Goal: Task Accomplishment & Management: Complete application form

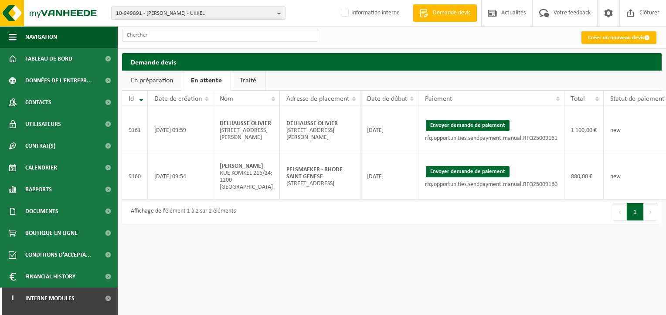
click at [133, 13] on span "10-949891 - BATI OLA - UKKEL" at bounding box center [195, 13] width 158 height 13
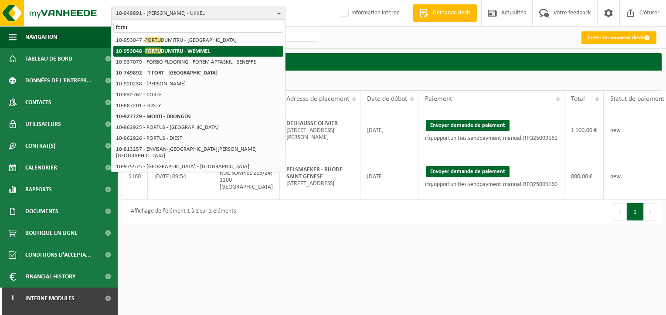
type input "fortu"
click at [198, 53] on strong "10-953048 - FORTU DUMITRU - WEMMEL" at bounding box center [163, 51] width 94 height 7
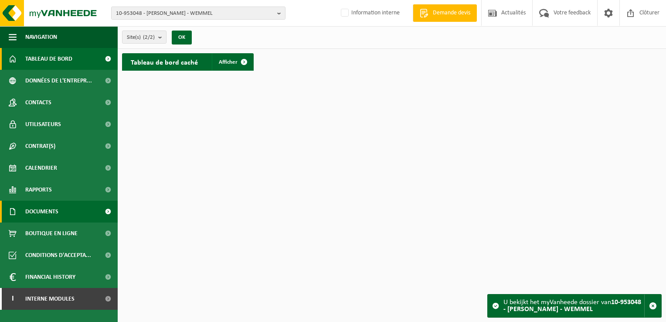
click at [95, 209] on link "Documents" at bounding box center [59, 212] width 118 height 22
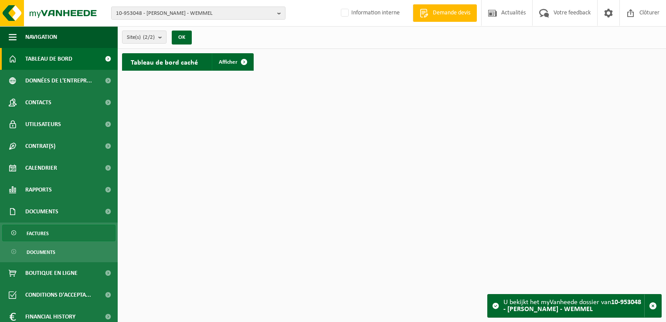
click at [40, 231] on span "Factures" at bounding box center [38, 233] width 22 height 17
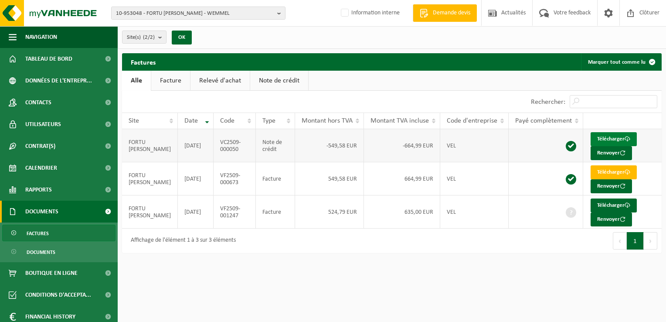
click at [609, 139] on link "Télécharger" at bounding box center [614, 139] width 46 height 14
click at [615, 168] on link "Télécharger" at bounding box center [614, 172] width 46 height 14
click at [614, 203] on link "Télécharger" at bounding box center [614, 205] width 46 height 14
drag, startPoint x: 379, startPoint y: 68, endPoint x: 379, endPoint y: 73, distance: 5.7
click at [379, 68] on div "Factures Marquer tout comme lu" at bounding box center [392, 61] width 540 height 17
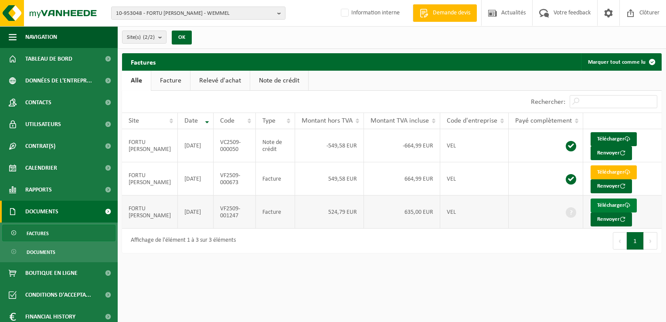
click at [615, 204] on link "Télécharger" at bounding box center [614, 205] width 46 height 14
click at [605, 135] on link "Télécharger" at bounding box center [614, 139] width 46 height 14
click at [609, 137] on link "Télécharger" at bounding box center [614, 139] width 46 height 14
click at [603, 203] on link "Télécharger" at bounding box center [614, 205] width 46 height 14
drag, startPoint x: 607, startPoint y: 302, endPoint x: 611, endPoint y: 299, distance: 5.0
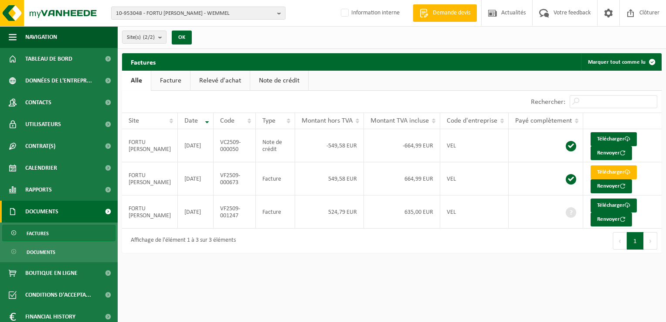
click at [607, 302] on html "10-953048 - FORTU DUMITRU - WEMMEL 10-953048 - FORTU DUMITRU - WEMMEL 10-953047…" at bounding box center [333, 161] width 666 height 322
drag, startPoint x: 432, startPoint y: 254, endPoint x: 417, endPoint y: 254, distance: 14.8
click at [432, 254] on div "Factures Marquer tout comme lu Patientez Le téléchargement est un peu long en r…" at bounding box center [392, 155] width 549 height 204
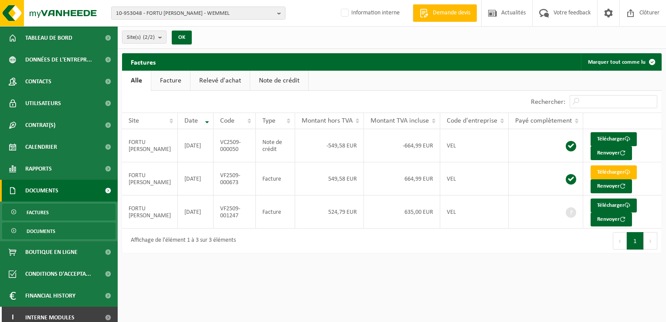
scroll to position [27, 0]
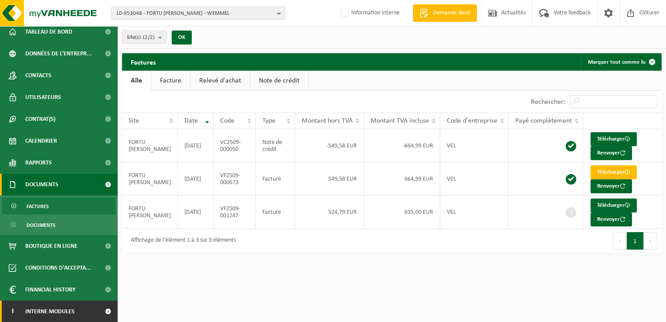
click at [98, 313] on span at bounding box center [108, 311] width 20 height 22
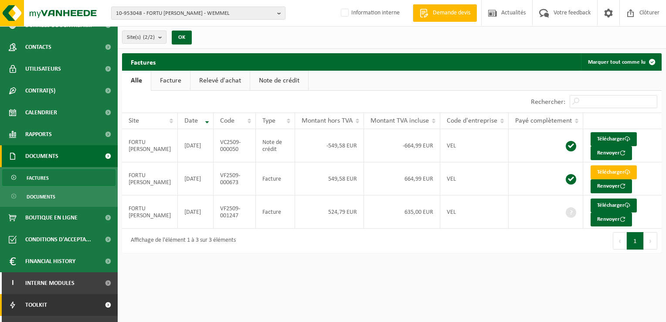
scroll to position [71, 0]
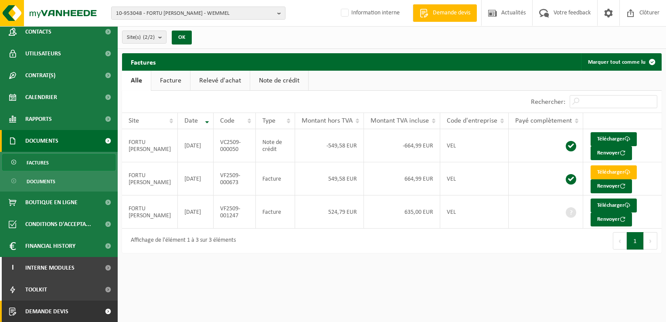
click at [85, 306] on link "Demande devis" at bounding box center [59, 311] width 118 height 22
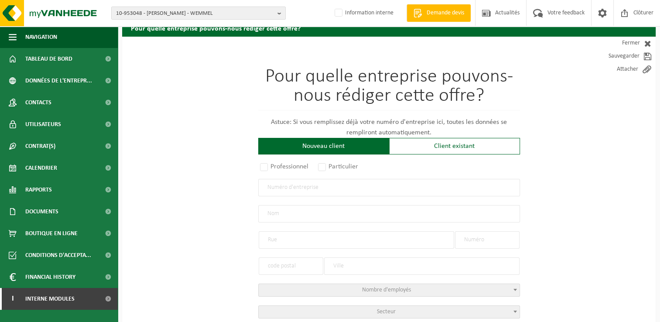
scroll to position [87, 0]
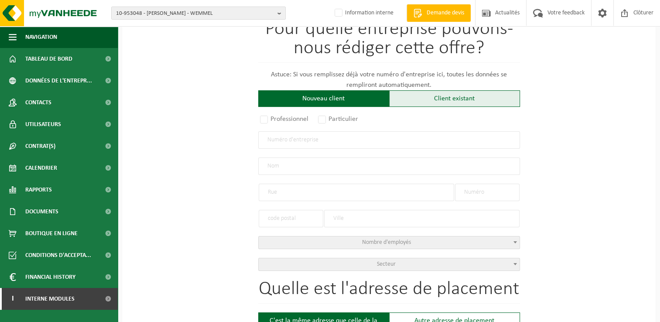
click at [426, 98] on div "Client existant" at bounding box center [454, 98] width 131 height 17
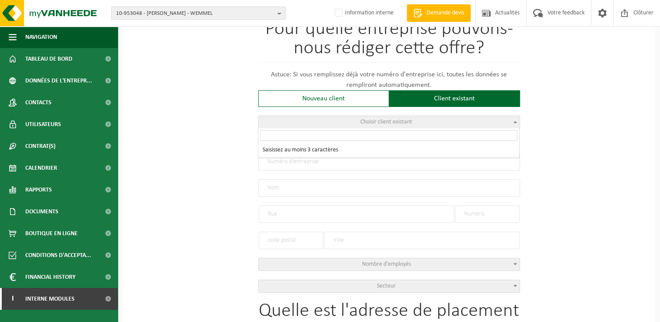
click at [355, 124] on span "Choisir client existant" at bounding box center [389, 122] width 261 height 12
click at [321, 137] on input "search" at bounding box center [388, 135] width 257 height 11
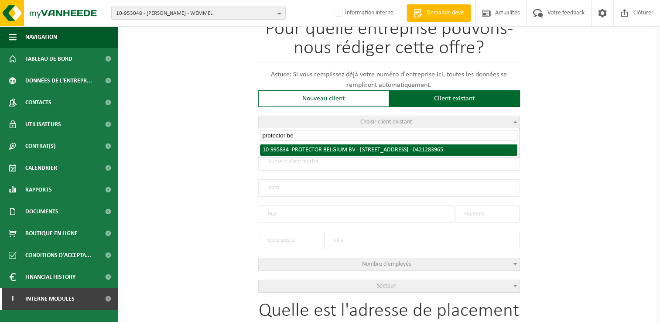
type input "protector be"
select select "172444"
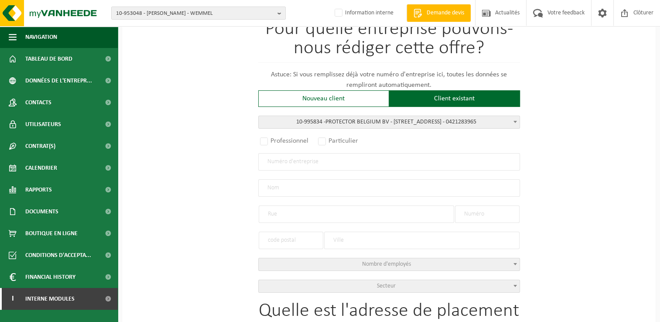
radio input "true"
type input "0421.283.965"
type input "PROTECTOR BELGIUM BV"
type input "RUE DE BIESTEBROECK"
type input "2A"
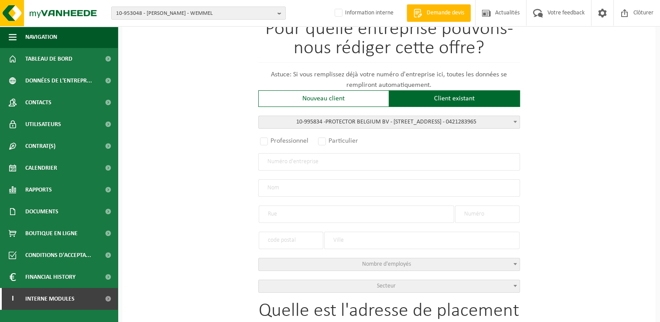
type input "1070"
type input "ANDERLECHT"
type input "PROTECTOR BELGIUM BV"
type input "RUE DE BIESTEBROECK"
type input "2A"
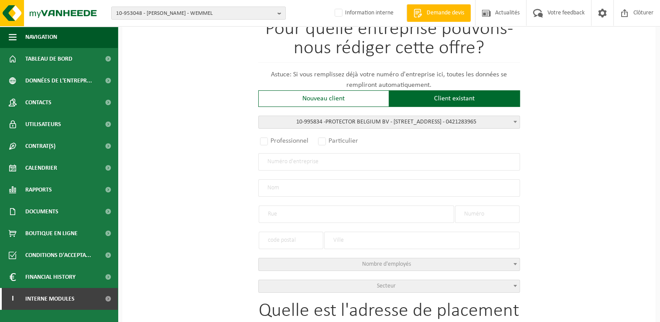
type input "1070"
type input "ANDERLECHT"
select select
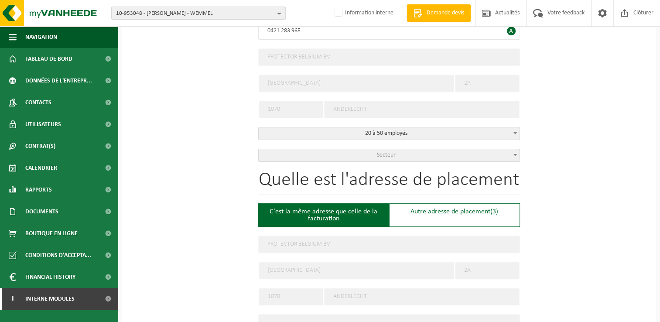
select select "C"
select select
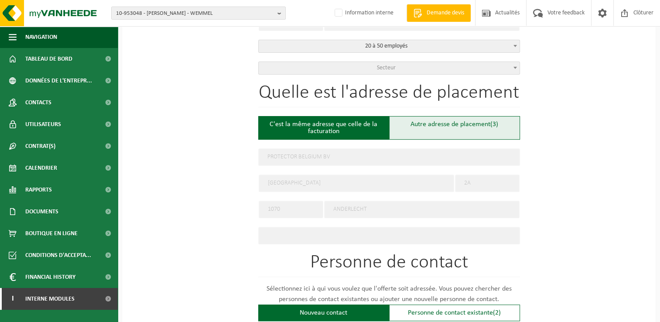
click at [455, 122] on div "Autre adresse de placement (3)" at bounding box center [454, 128] width 131 height 24
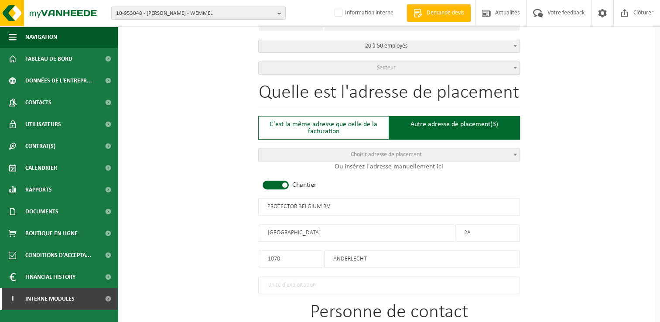
type input "Chantier -"
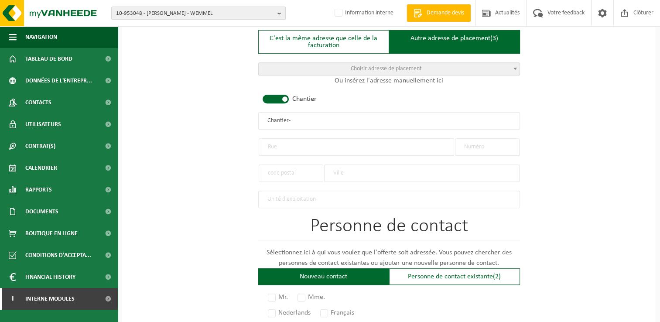
scroll to position [392, 0]
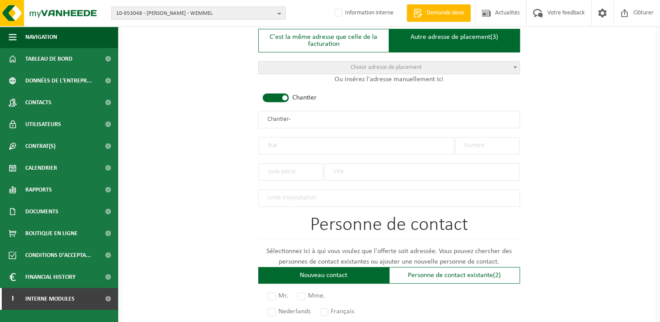
click at [304, 145] on input "text" at bounding box center [356, 145] width 195 height 17
type input "Avenue de Jette 29"
type input "29"
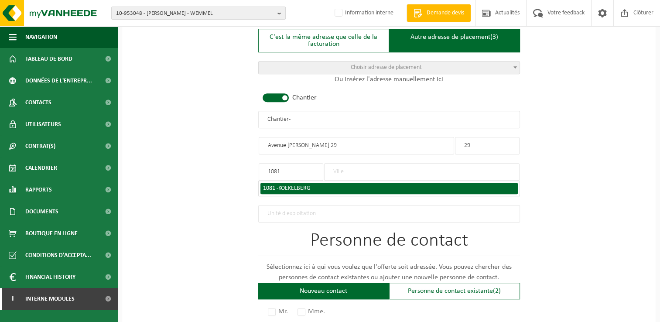
type input "1081"
click at [303, 185] on span "KOEKELBERG" at bounding box center [294, 188] width 32 height 7
type input "KOEKELBERG"
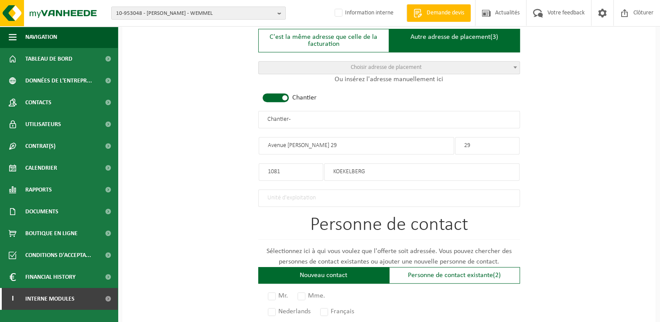
click at [490, 147] on input "29" at bounding box center [487, 145] width 65 height 17
click at [345, 142] on input "Avenue de Jette 29" at bounding box center [356, 145] width 195 height 17
type input "Avenue de Jette"
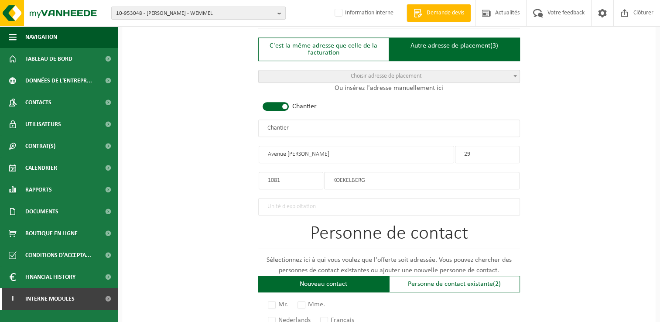
scroll to position [358, 0]
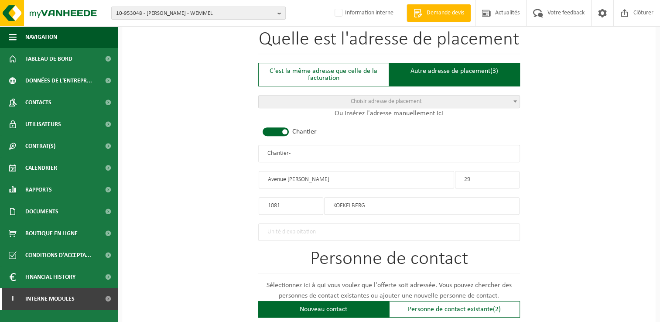
drag, startPoint x: 316, startPoint y: 152, endPoint x: 144, endPoint y: 151, distance: 171.4
click at [144, 151] on div "Pour quelle entreprise pouvons-nous rédiger cette offre? Astuce: Si vous rempli…" at bounding box center [388, 152] width 533 height 868
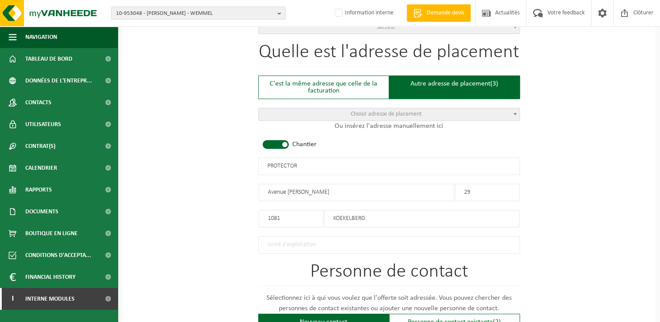
scroll to position [392, 0]
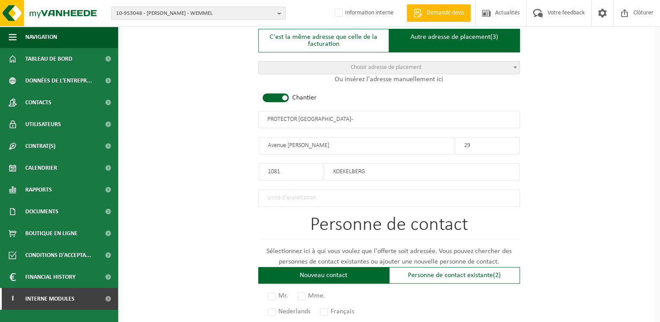
click at [321, 120] on input "PROTECTOR BELGIUM -" at bounding box center [389, 119] width 262 height 17
click at [358, 121] on input "PROTECTOR BELGIUM -" at bounding box center [389, 119] width 262 height 17
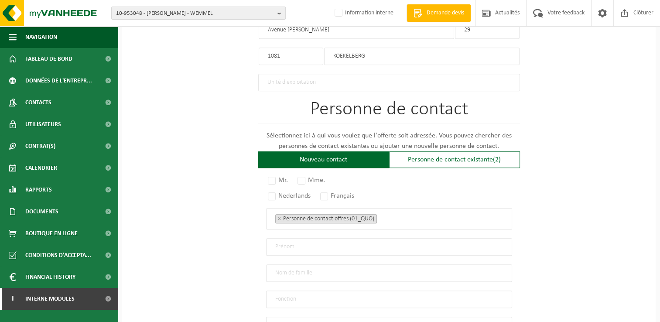
scroll to position [567, 0]
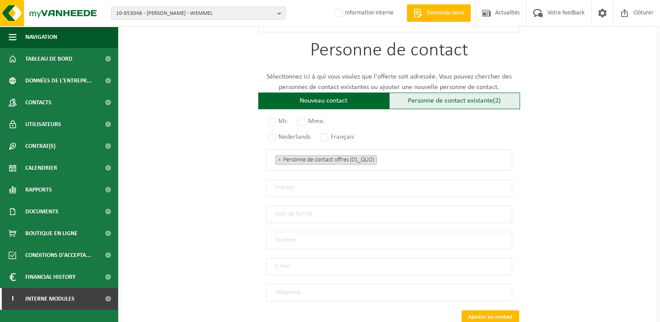
type input "PROTECTOR BELGIUM - KOEKELBERG"
click at [474, 98] on div "Personne de contact existante (2)" at bounding box center [454, 100] width 131 height 17
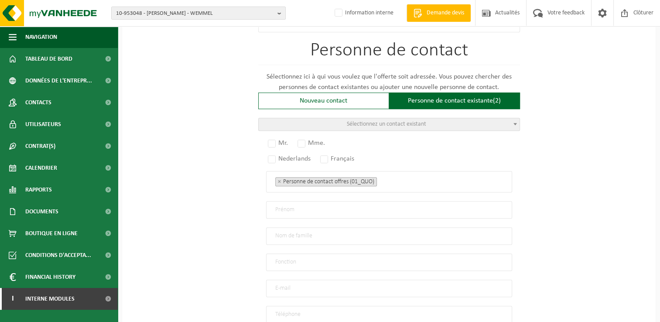
click at [412, 121] on span "Sélectionnez un contact existant" at bounding box center [386, 124] width 79 height 7
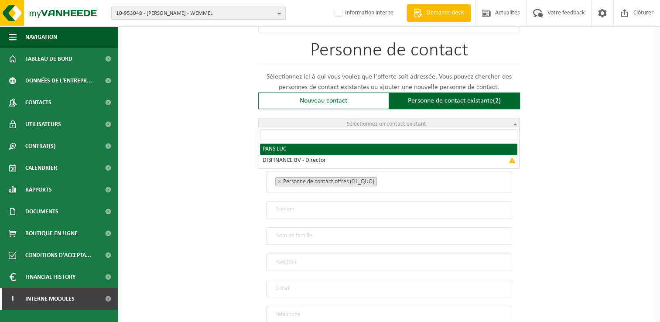
radio input "true"
select select "{"code":"10-995835","firstname":"LUC","surname":"PANS","gender":"Unknown","posi…"
type input "LUC"
type input "PANS"
type input "luc.pans@protector.be"
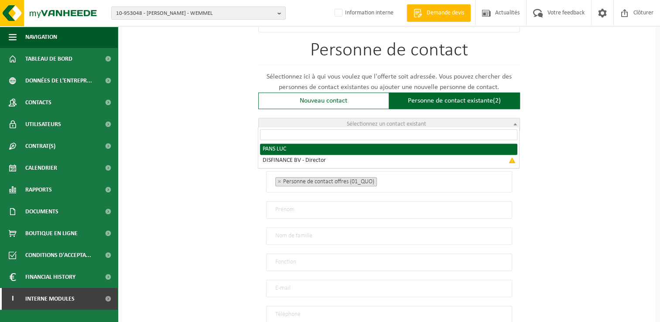
type input "+32476312507"
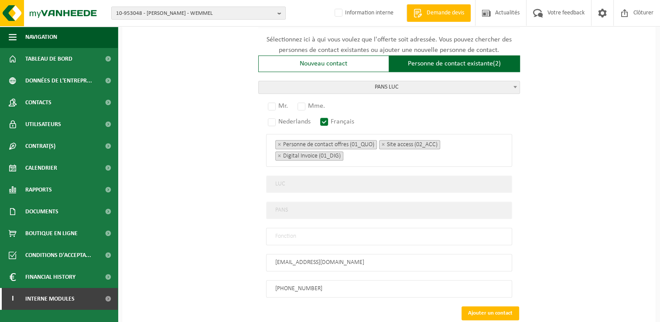
scroll to position [653, 0]
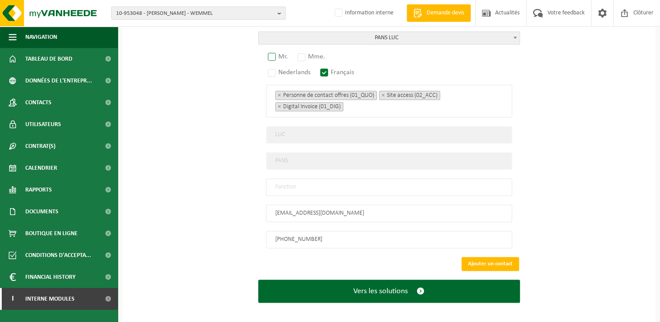
click at [278, 54] on label "Mr." at bounding box center [278, 57] width 24 height 12
radio input "true"
click at [304, 186] on input "text" at bounding box center [389, 186] width 246 height 17
type input "Manager"
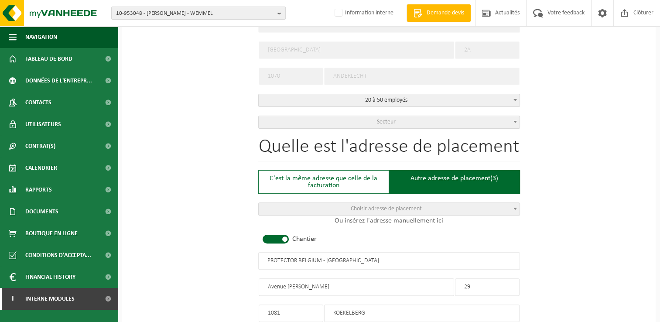
scroll to position [262, 0]
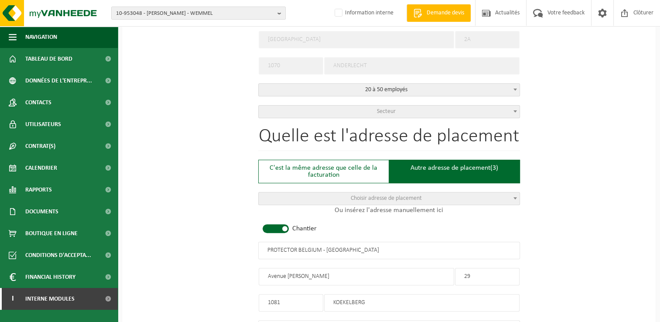
click at [378, 109] on span "Secteur" at bounding box center [386, 111] width 19 height 7
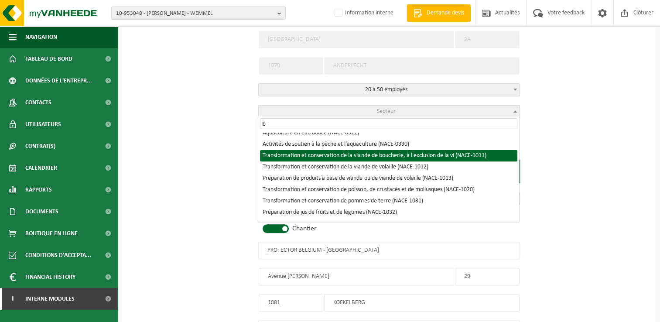
scroll to position [0, 0]
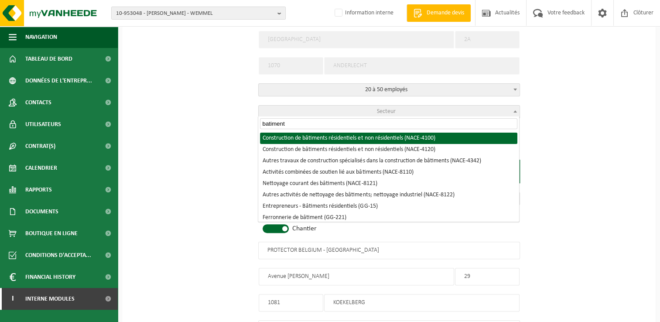
type input "batiment"
select select "NACE_4100"
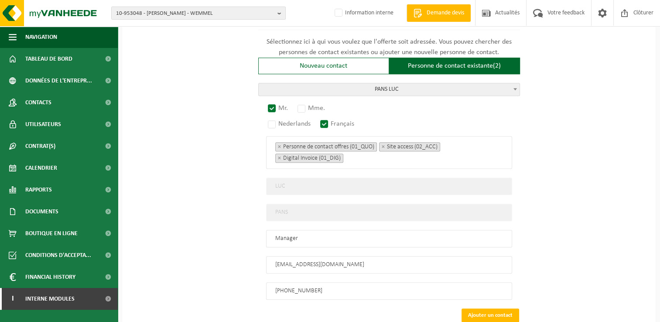
scroll to position [653, 0]
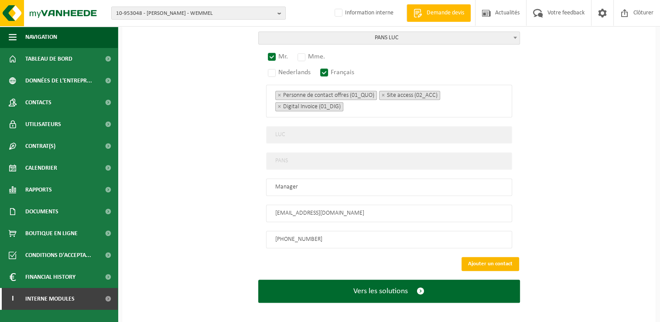
click at [491, 257] on button "Ajouter un contact" at bounding box center [490, 264] width 58 height 14
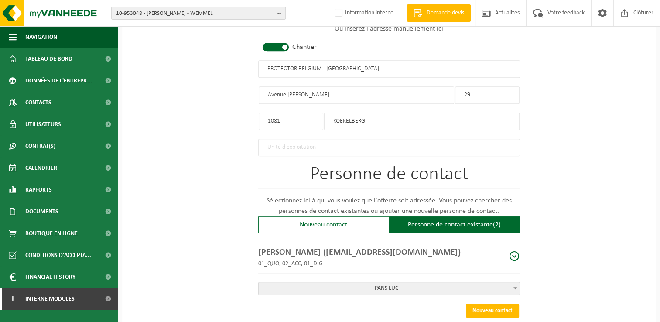
scroll to position [492, 0]
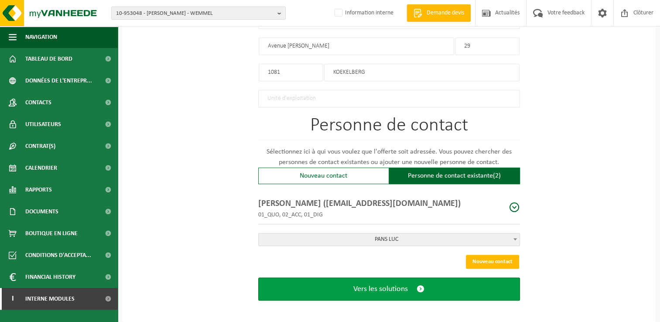
click at [397, 285] on span "Vers les solutions" at bounding box center [380, 288] width 55 height 9
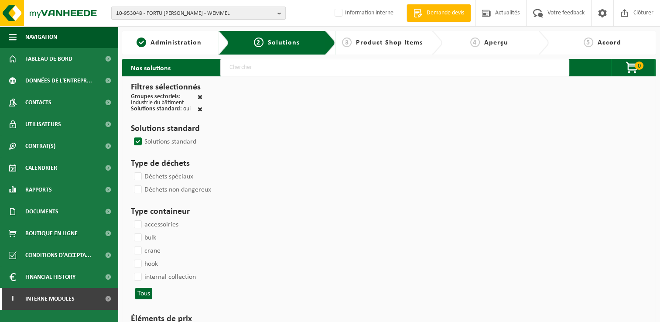
click at [248, 72] on input "text" at bounding box center [394, 67] width 349 height 17
type input "000291"
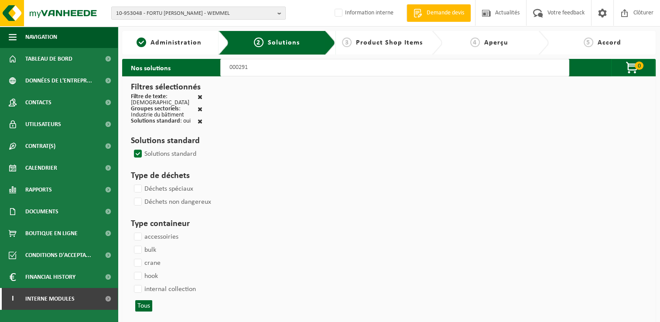
select select
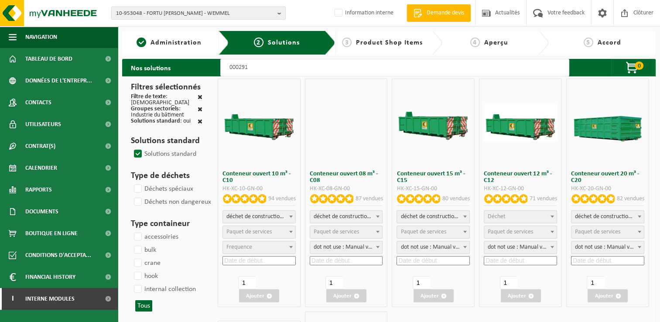
select select
select select "197"
select select
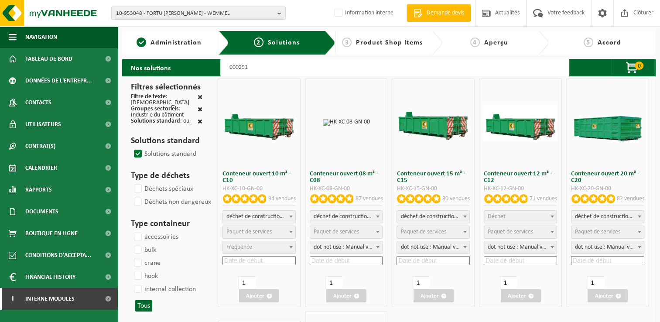
select select
select select "25"
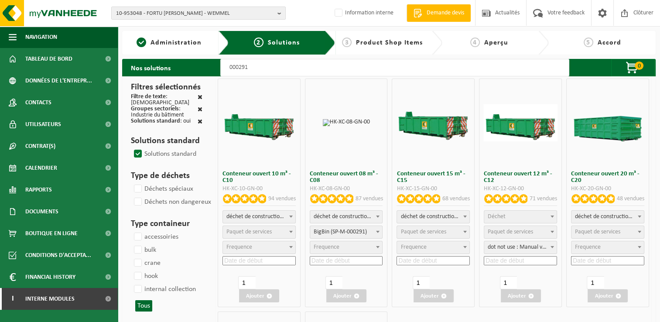
select select "197"
select select "25"
select select "197"
select select "25"
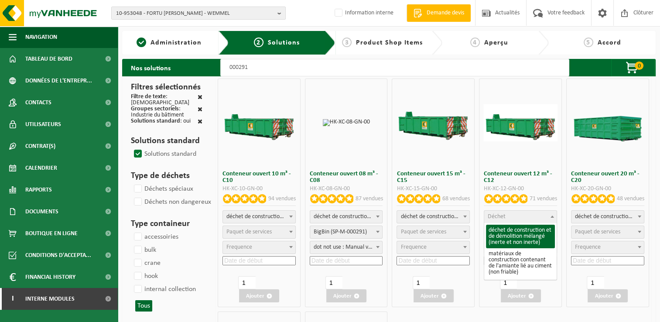
click at [508, 215] on span "Déchet" at bounding box center [520, 217] width 72 height 12
select select "31"
select select
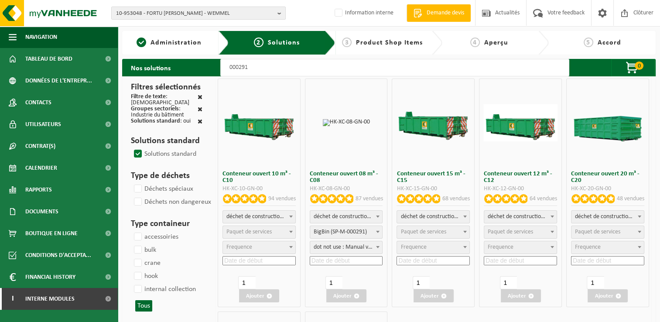
select select
click at [508, 231] on span "Paquet de services" at bounding box center [509, 231] width 45 height 7
select select "197"
select select "25"
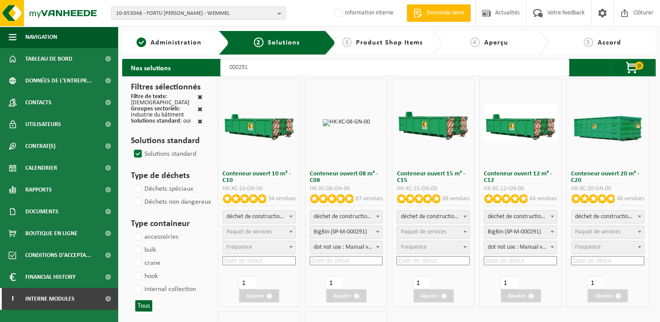
click at [515, 257] on input at bounding box center [520, 260] width 73 height 9
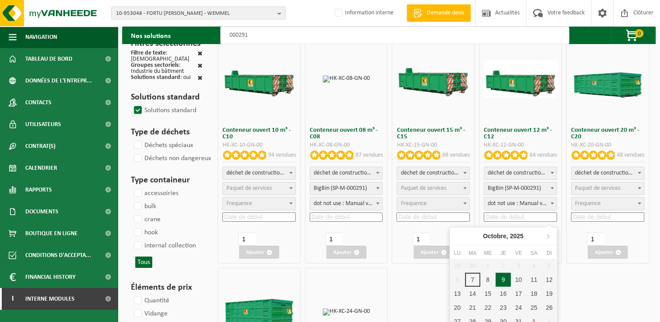
click at [503, 275] on div "9" at bounding box center [502, 280] width 15 height 14
type input "2025-10-09"
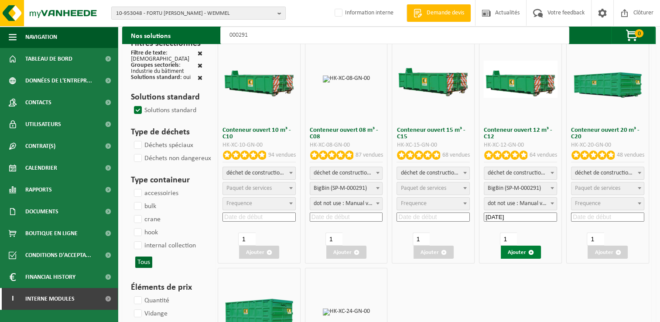
click at [522, 253] on button "Ajouter" at bounding box center [521, 251] width 40 height 13
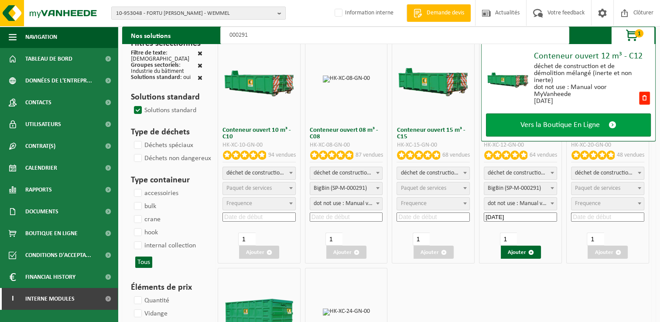
click at [552, 129] on span "Vers la Boutique En Ligne" at bounding box center [559, 124] width 79 height 9
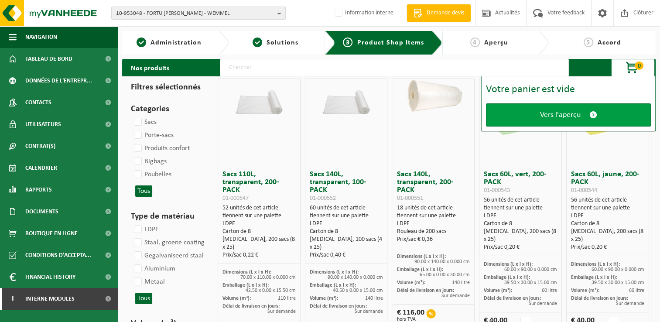
click at [554, 113] on span "Vers l'aperçu" at bounding box center [560, 114] width 41 height 9
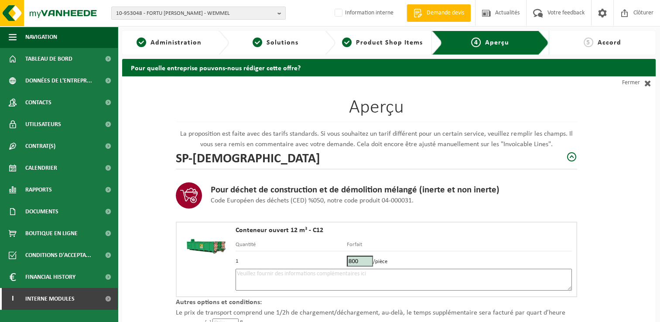
click at [283, 277] on textarea at bounding box center [403, 280] width 336 height 22
click at [395, 273] on textarea "Placement 9/10 - emplacement réservé - vers 7h si possible" at bounding box center [403, 280] width 336 height 22
click at [277, 272] on textarea "Placement 9/10 - emplacement réservé - vers 7h si possible" at bounding box center [403, 280] width 336 height 22
click at [282, 275] on textarea "Placement 9/10 - emplacement réservé - vers 7h si possible" at bounding box center [403, 280] width 336 height 22
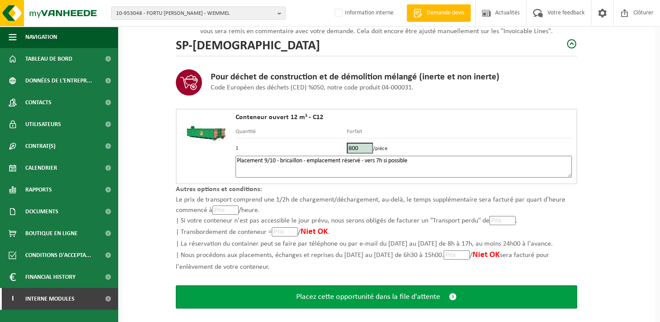
scroll to position [124, 0]
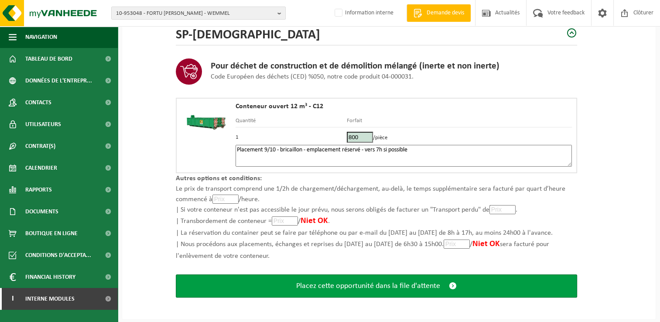
type textarea "Placement 9/10 - bricaillon - emplacement réservé - vers 7h si possible"
click at [409, 283] on span "Placez cette opportunité dans la file d'attente" at bounding box center [368, 285] width 144 height 9
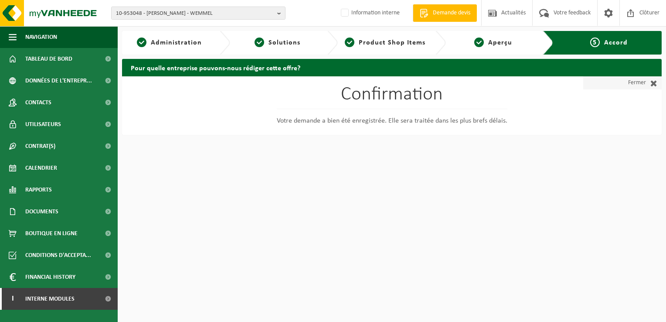
click at [645, 85] on link "Fermer" at bounding box center [622, 82] width 78 height 13
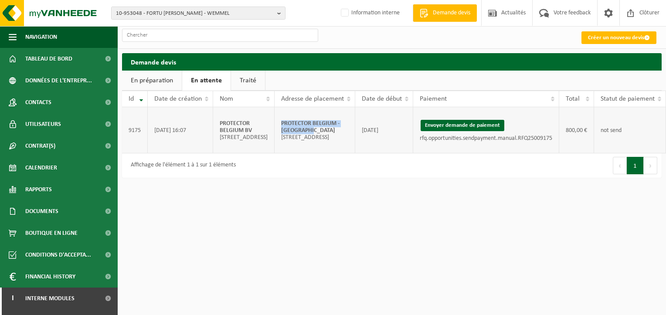
drag, startPoint x: 307, startPoint y: 127, endPoint x: 268, endPoint y: 113, distance: 41.2
click at [275, 113] on td "PROTECTOR BELGIUM - KOEKELBERG Avenue de Jette 29; 1081 KOEKELBERG" at bounding box center [315, 130] width 81 height 46
copy strong "PROTECTOR BELGIUM - [GEOGRAPHIC_DATA]"
click at [463, 123] on button "Envoyer demande de paiement" at bounding box center [463, 125] width 84 height 11
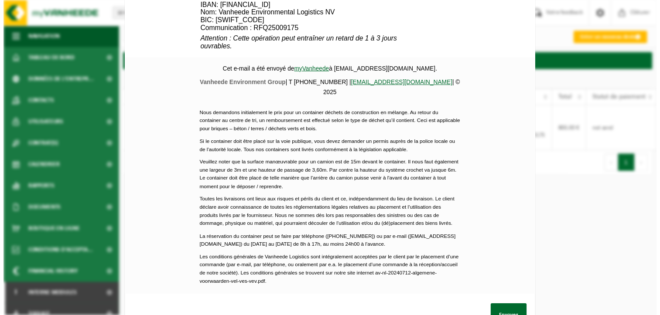
scroll to position [410, 0]
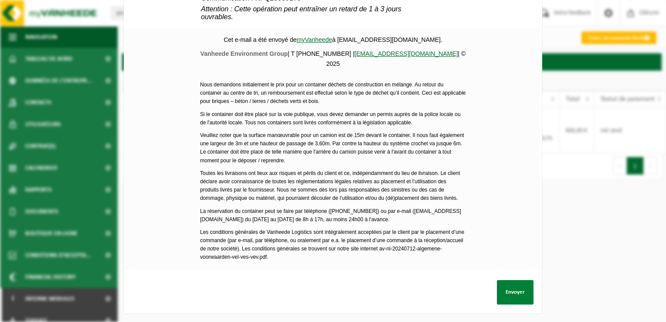
click at [517, 283] on button "Envoyer" at bounding box center [515, 292] width 37 height 24
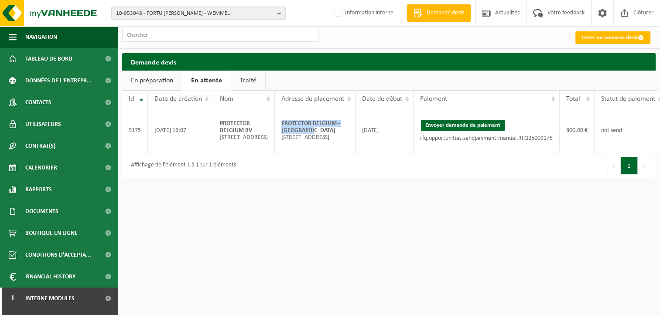
scroll to position [0, 38]
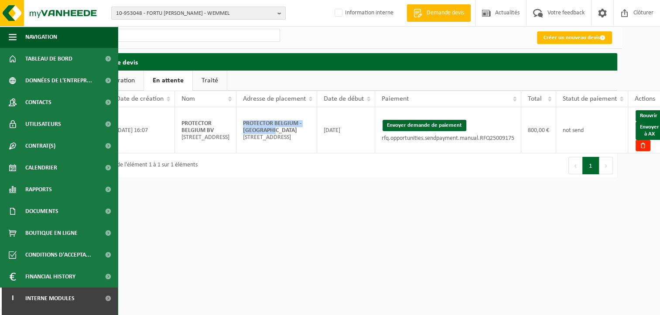
drag, startPoint x: 640, startPoint y: 133, endPoint x: 376, endPoint y: 38, distance: 280.8
click at [640, 133] on link "Envoyer à AX" at bounding box center [649, 131] width 28 height 18
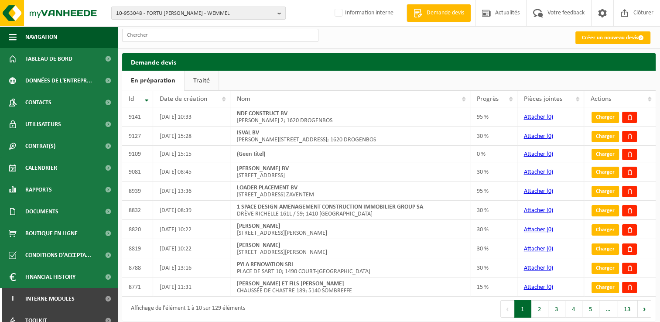
click at [592, 72] on ul "En préparation Traité" at bounding box center [388, 81] width 533 height 20
click at [192, 81] on link "Traité" at bounding box center [201, 81] width 34 height 20
